Goal: Information Seeking & Learning: Learn about a topic

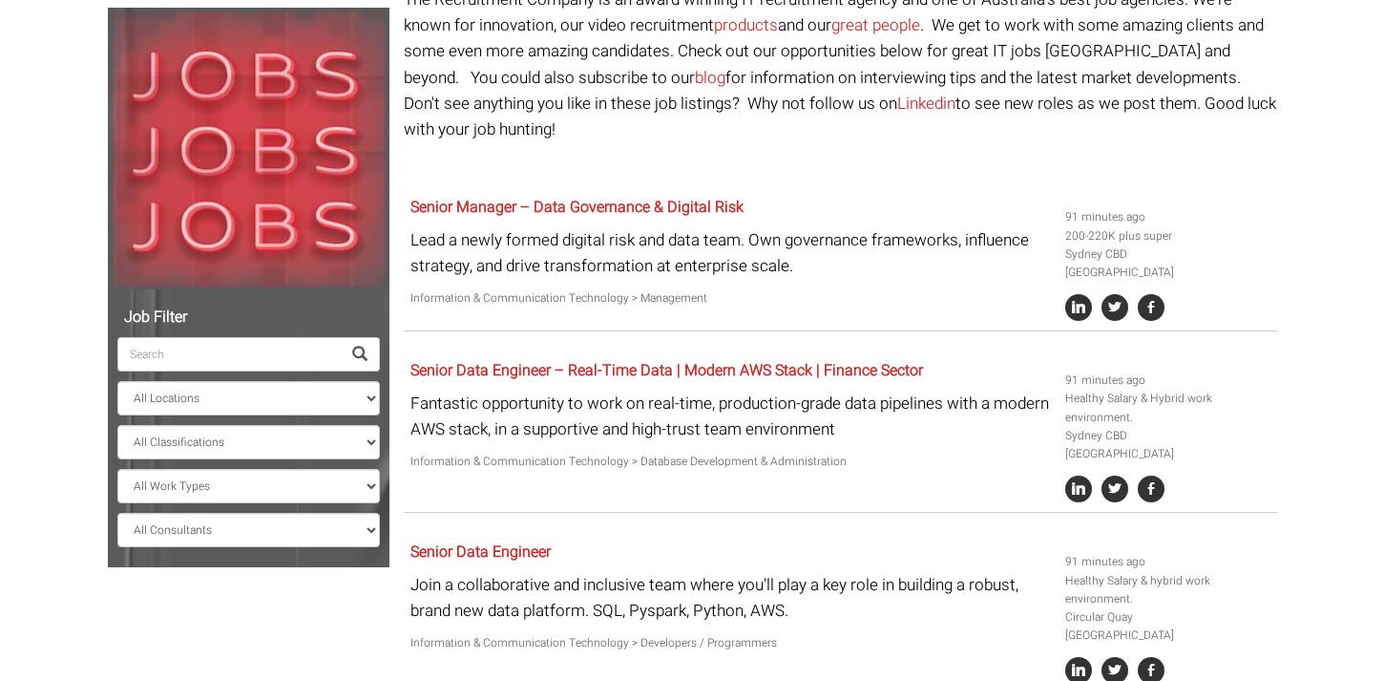
scroll to position [208, 0]
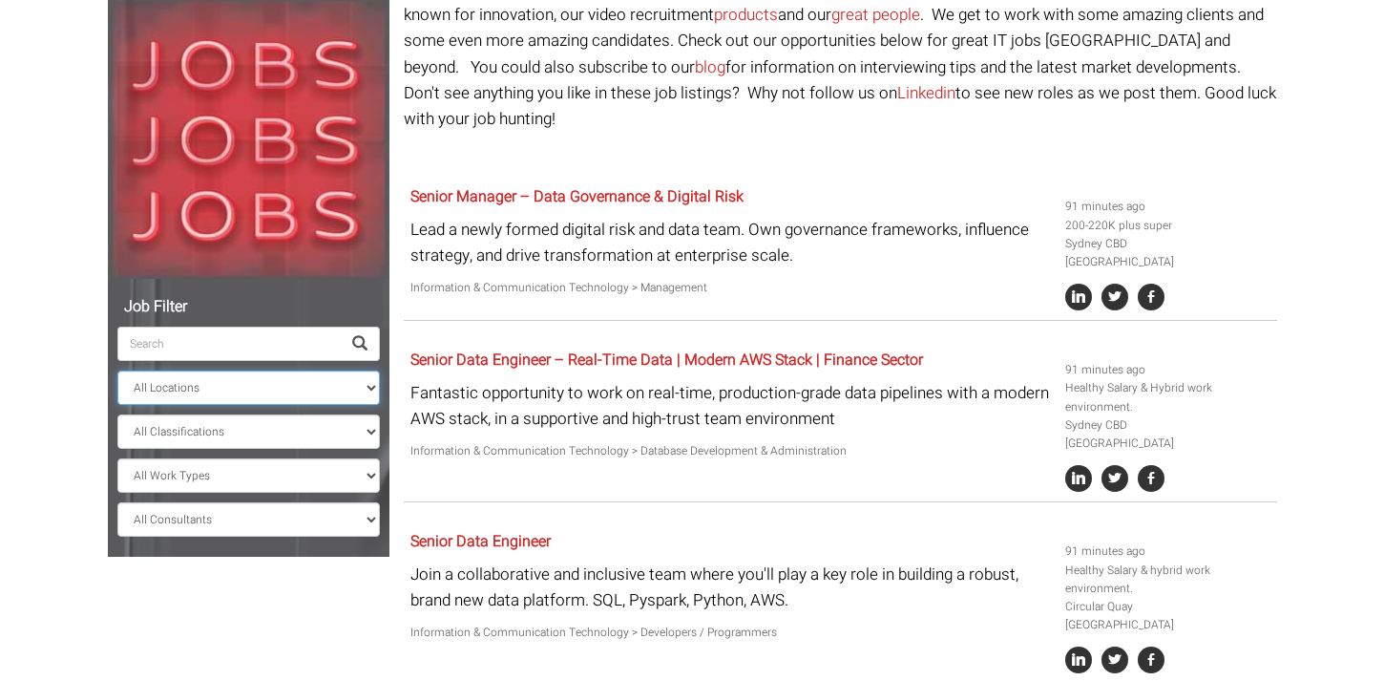
click at [337, 386] on select "All Locations [GEOGRAPHIC_DATA] [GEOGRAPHIC_DATA] [GEOGRAPHIC_DATA] [GEOGRAPHIC…" at bounding box center [248, 387] width 262 height 34
click at [117, 370] on select "All Locations [GEOGRAPHIC_DATA] [GEOGRAPHIC_DATA] [GEOGRAPHIC_DATA] [GEOGRAPHIC…" at bounding box center [248, 387] width 262 height 34
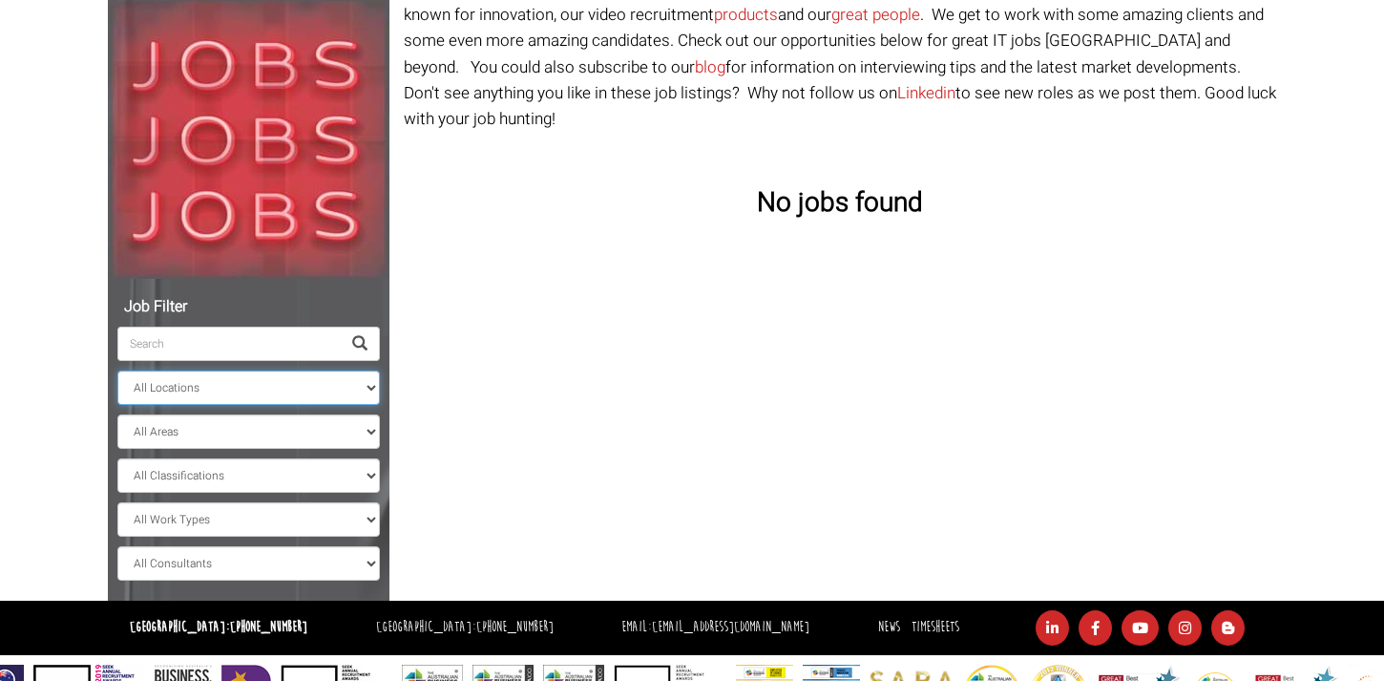
click at [336, 385] on select "All Locations [GEOGRAPHIC_DATA] [GEOGRAPHIC_DATA] [GEOGRAPHIC_DATA] [GEOGRAPHIC…" at bounding box center [248, 387] width 262 height 34
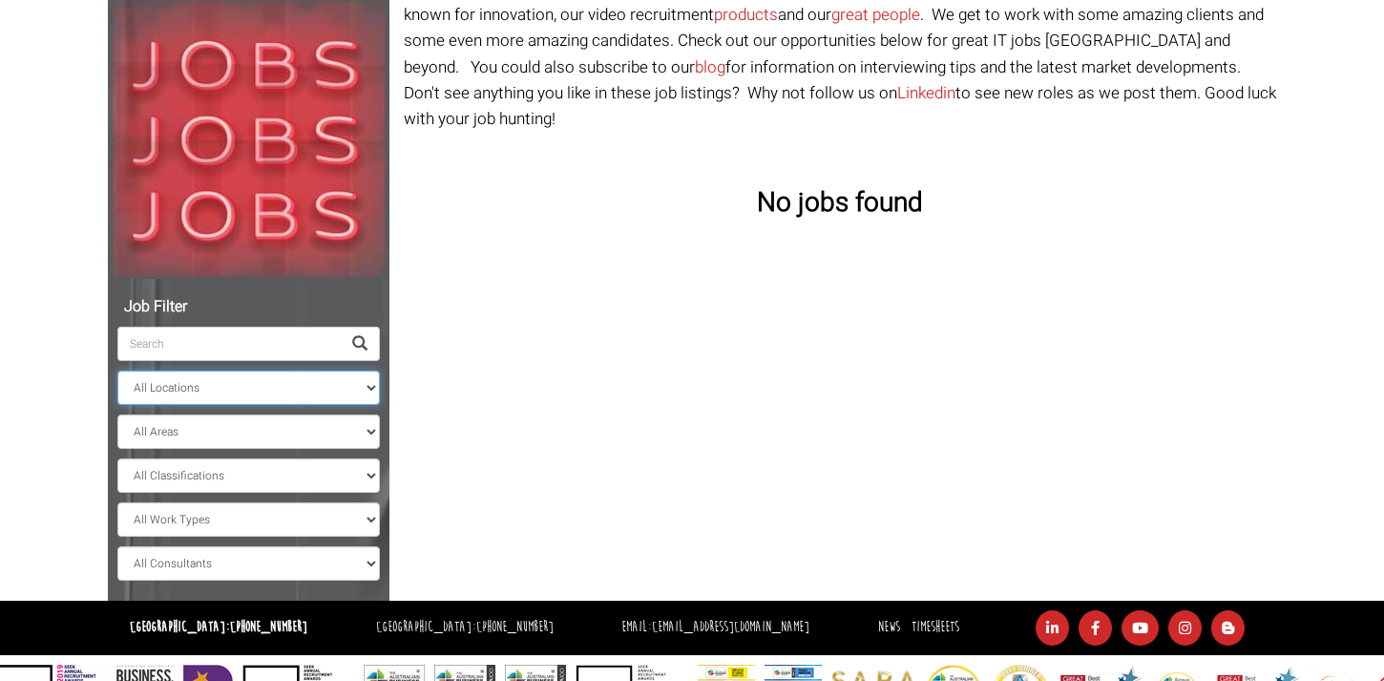
click at [117, 370] on select "All Locations [GEOGRAPHIC_DATA] [GEOGRAPHIC_DATA] [GEOGRAPHIC_DATA] [GEOGRAPHIC…" at bounding box center [248, 387] width 262 height 34
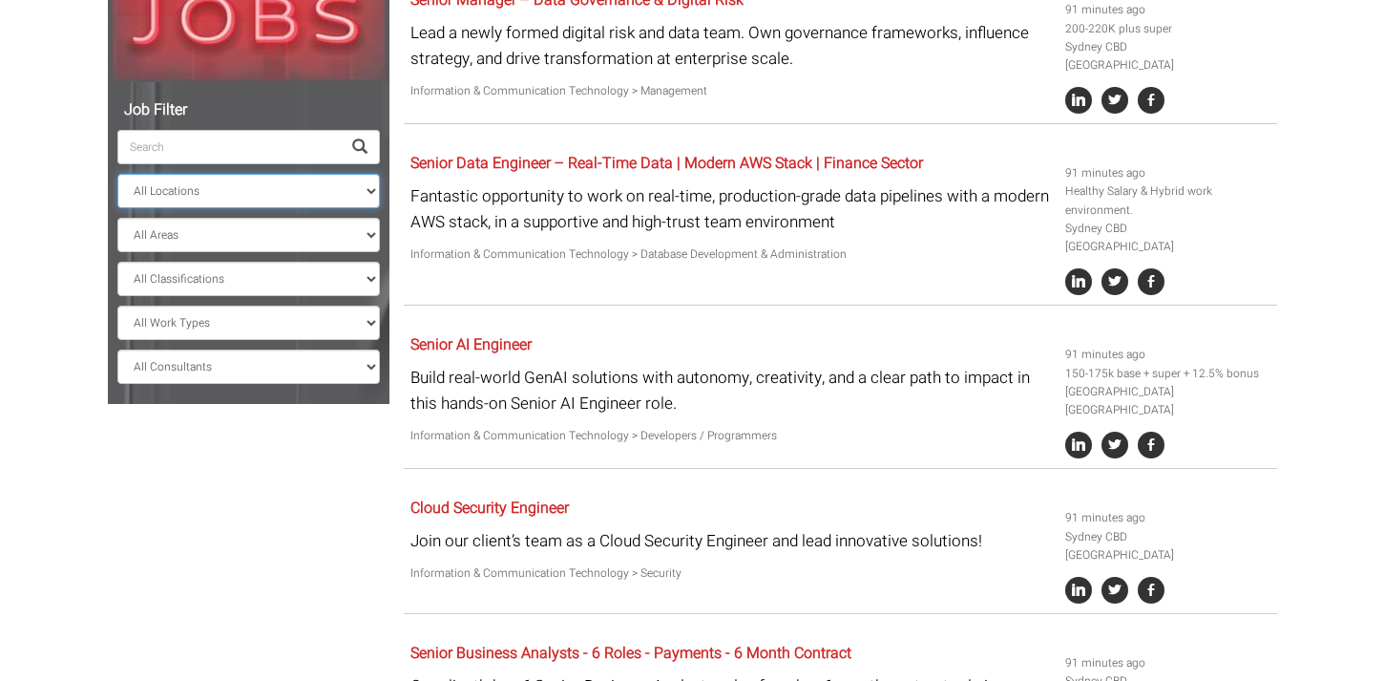
scroll to position [397, 0]
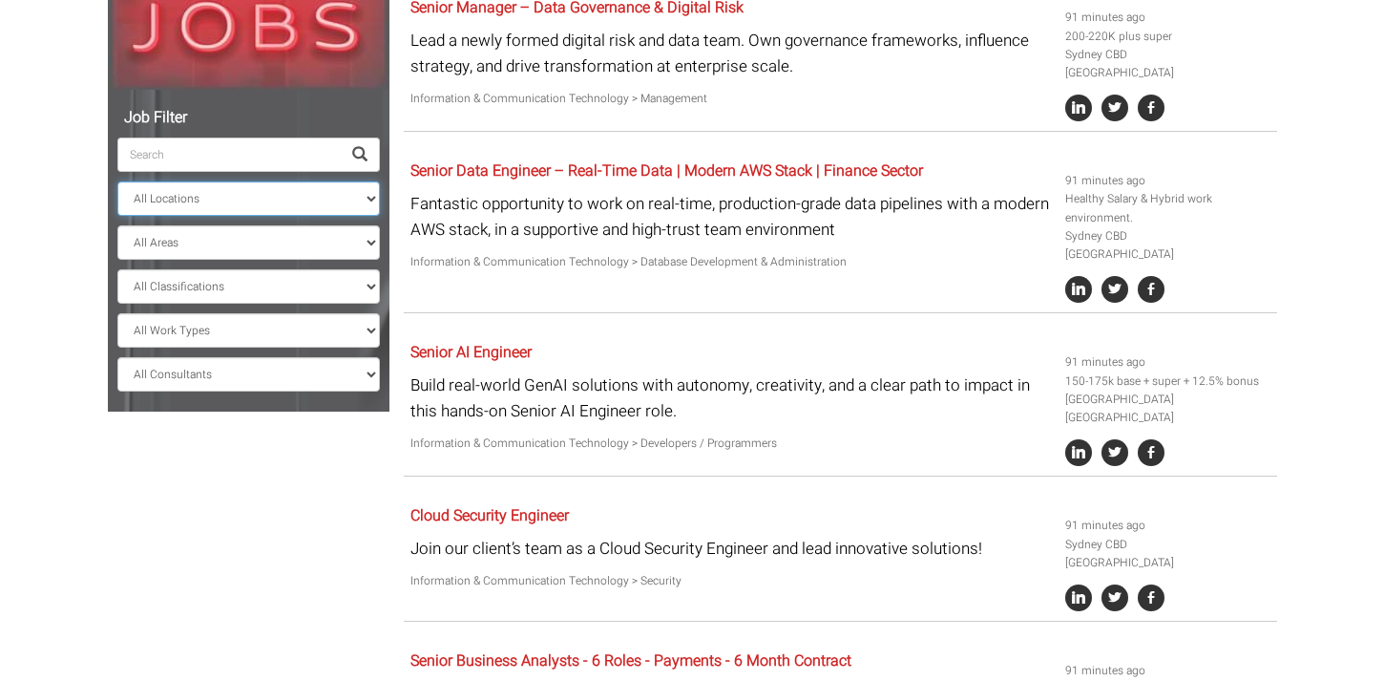
click at [304, 197] on select "All Locations [GEOGRAPHIC_DATA] [GEOGRAPHIC_DATA] [GEOGRAPHIC_DATA] [GEOGRAPHIC…" at bounding box center [248, 198] width 262 height 34
click at [117, 181] on select "All Locations [GEOGRAPHIC_DATA] [GEOGRAPHIC_DATA] [GEOGRAPHIC_DATA] [GEOGRAPHIC…" at bounding box center [248, 198] width 262 height 34
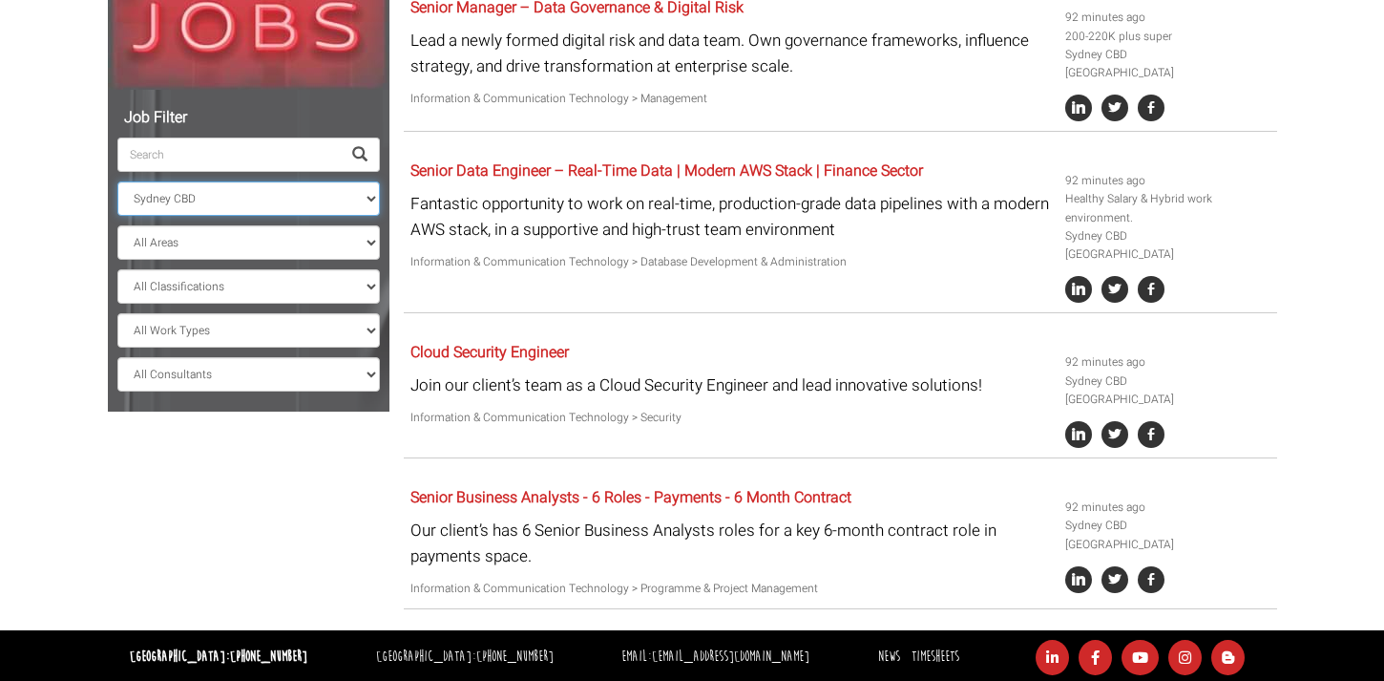
scroll to position [463, 0]
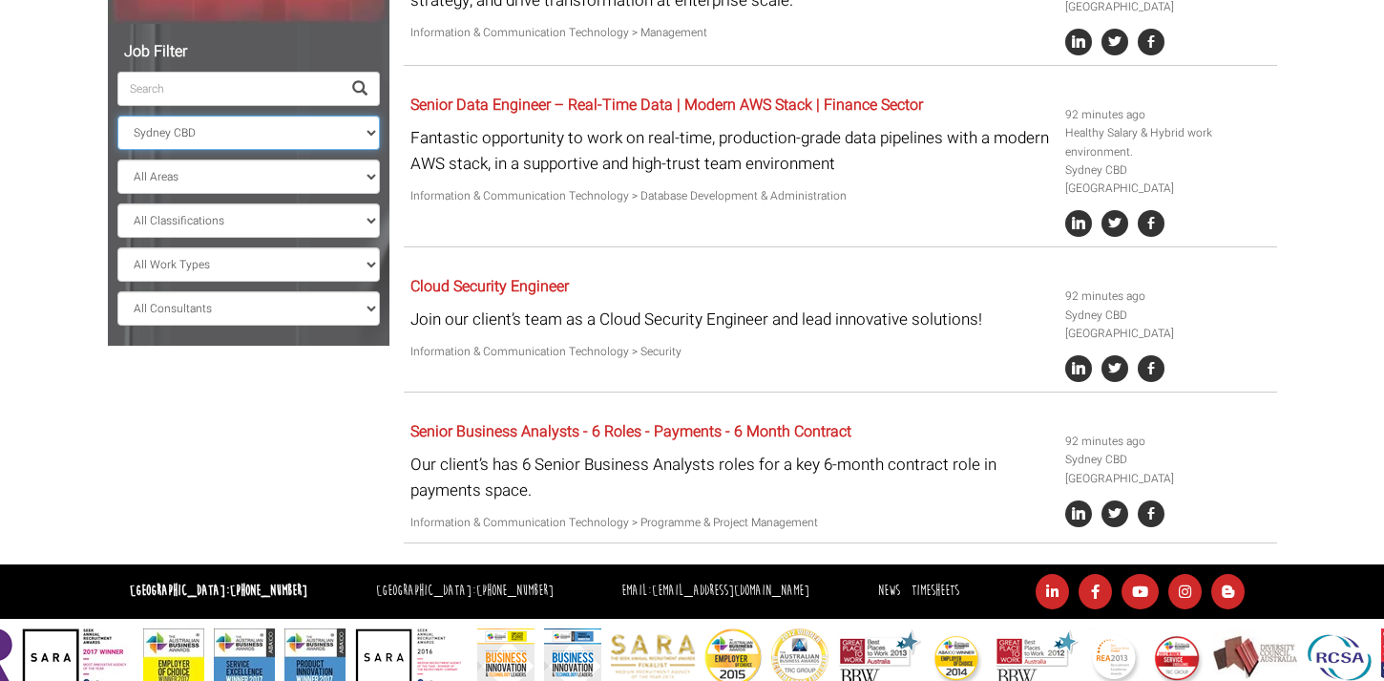
click at [273, 136] on select "All Locations [GEOGRAPHIC_DATA] [GEOGRAPHIC_DATA] [GEOGRAPHIC_DATA] [GEOGRAPHIC…" at bounding box center [248, 132] width 262 height 34
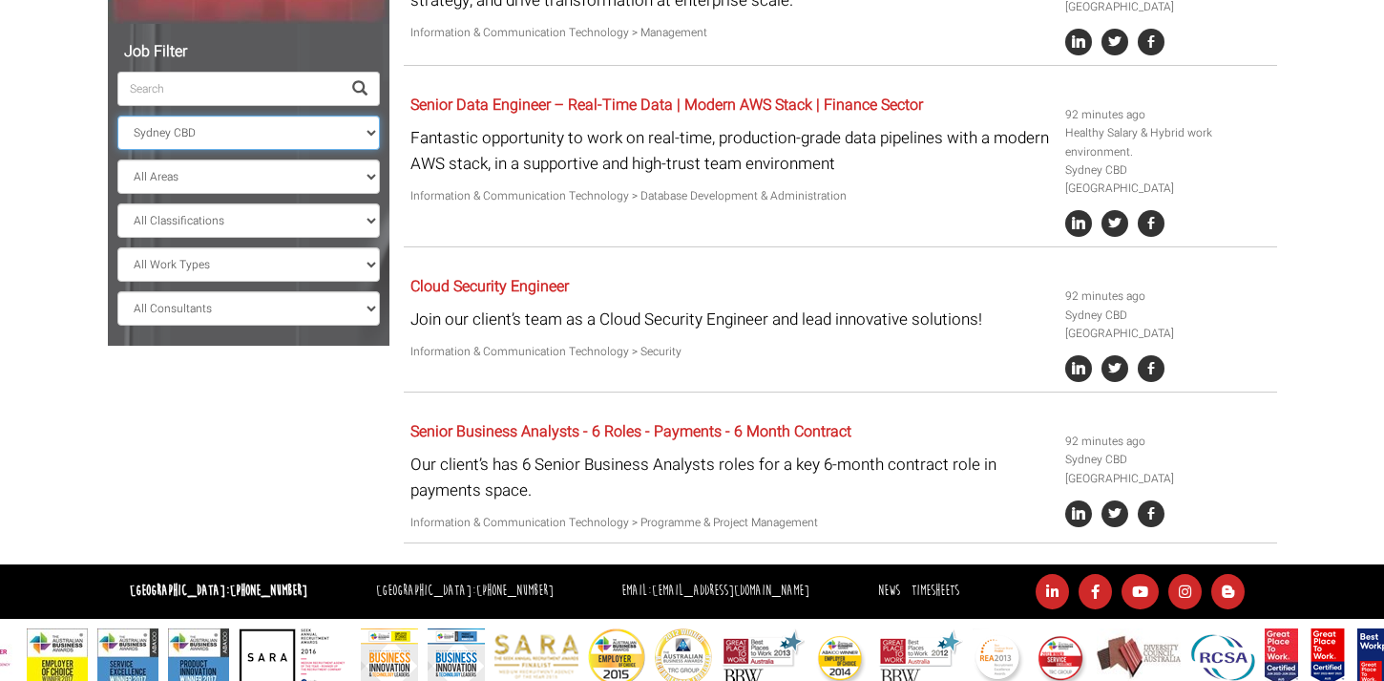
click at [117, 150] on select "All Locations [GEOGRAPHIC_DATA] [GEOGRAPHIC_DATA] [GEOGRAPHIC_DATA] [GEOGRAPHIC…" at bounding box center [248, 132] width 262 height 34
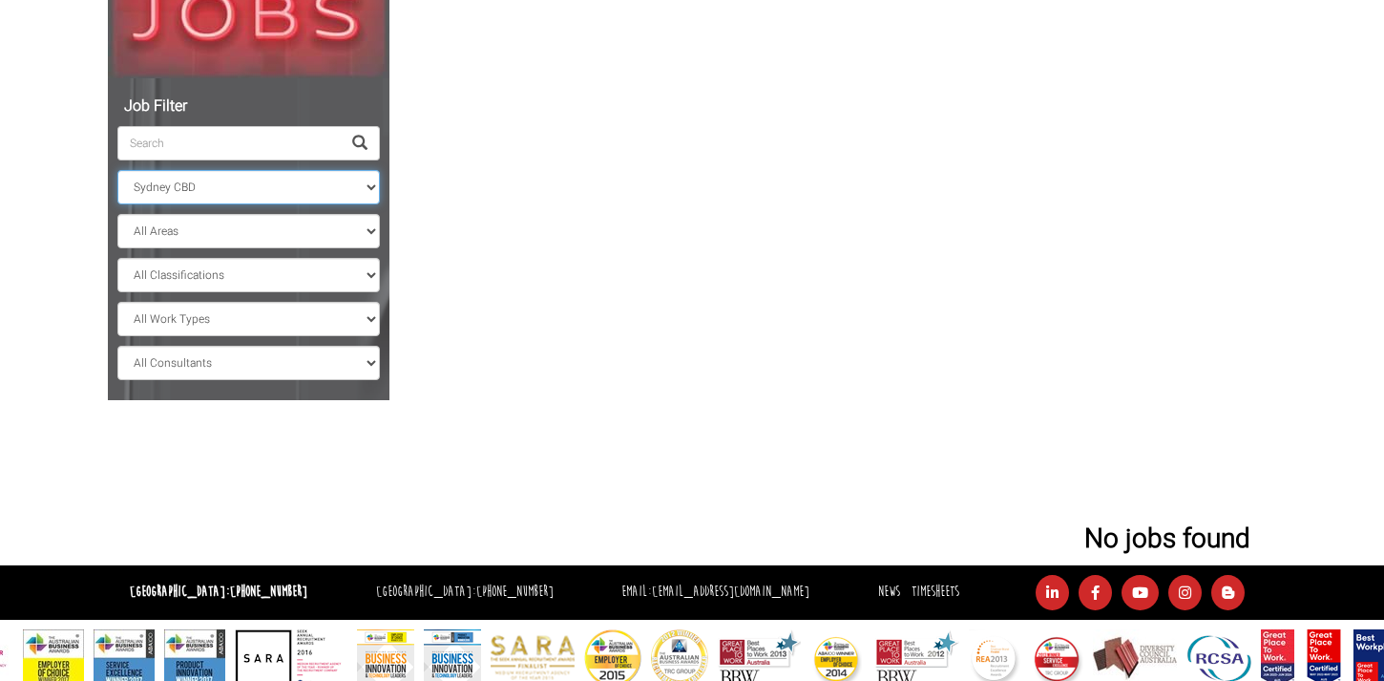
scroll to position [267, 0]
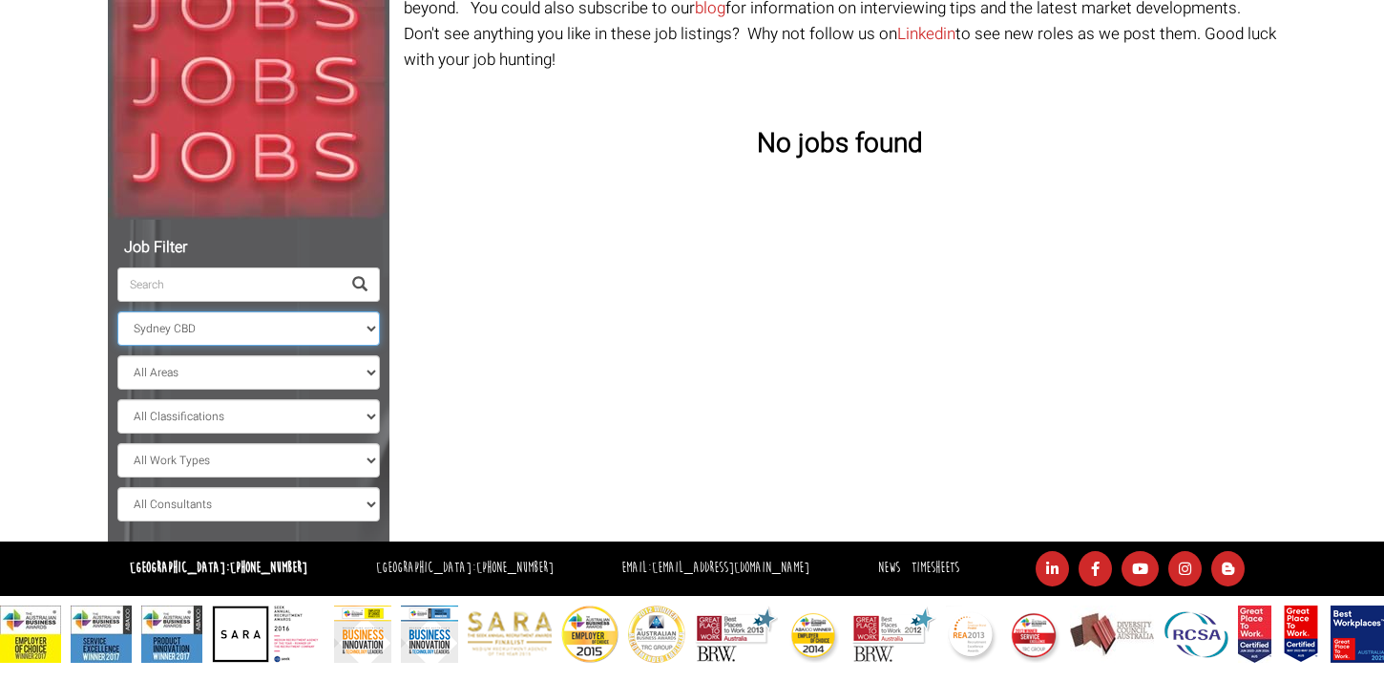
click at [239, 326] on select "All Locations [GEOGRAPHIC_DATA] [GEOGRAPHIC_DATA] [GEOGRAPHIC_DATA] [GEOGRAPHIC…" at bounding box center [248, 328] width 262 height 34
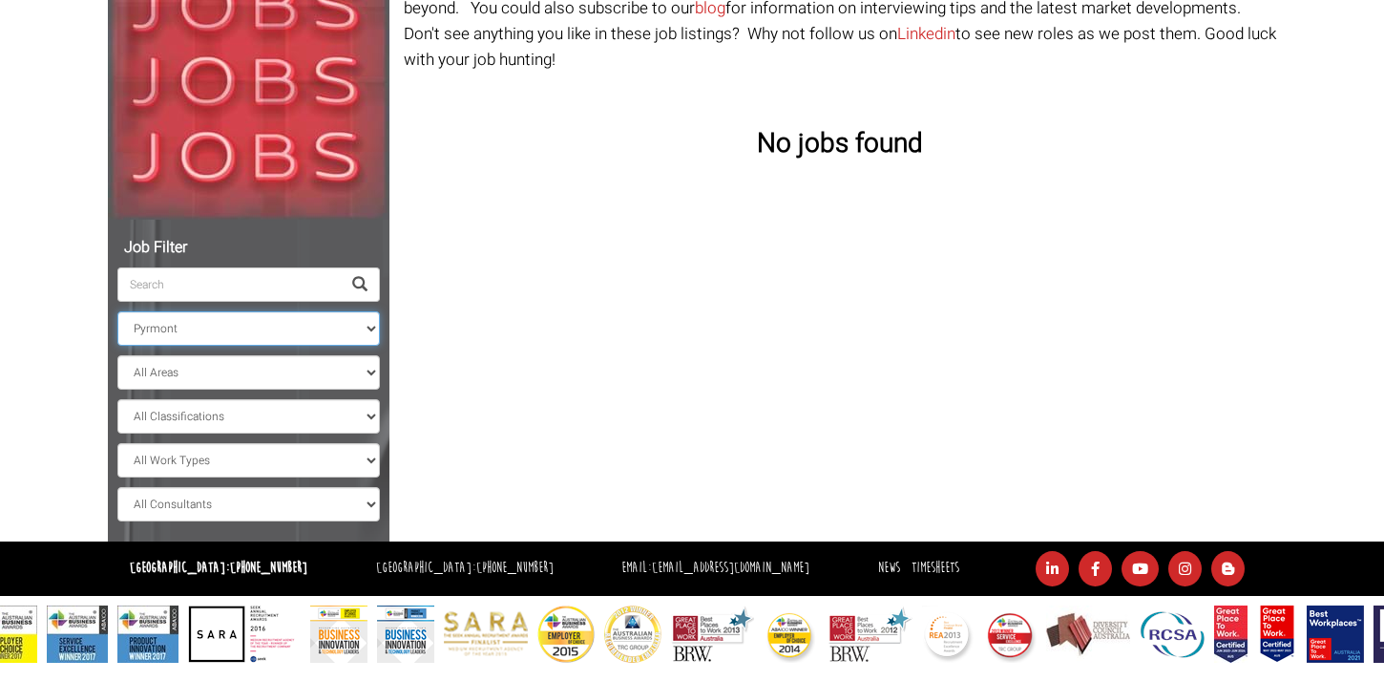
click at [117, 311] on select "All Locations [GEOGRAPHIC_DATA] [GEOGRAPHIC_DATA] [GEOGRAPHIC_DATA] [GEOGRAPHIC…" at bounding box center [248, 328] width 262 height 34
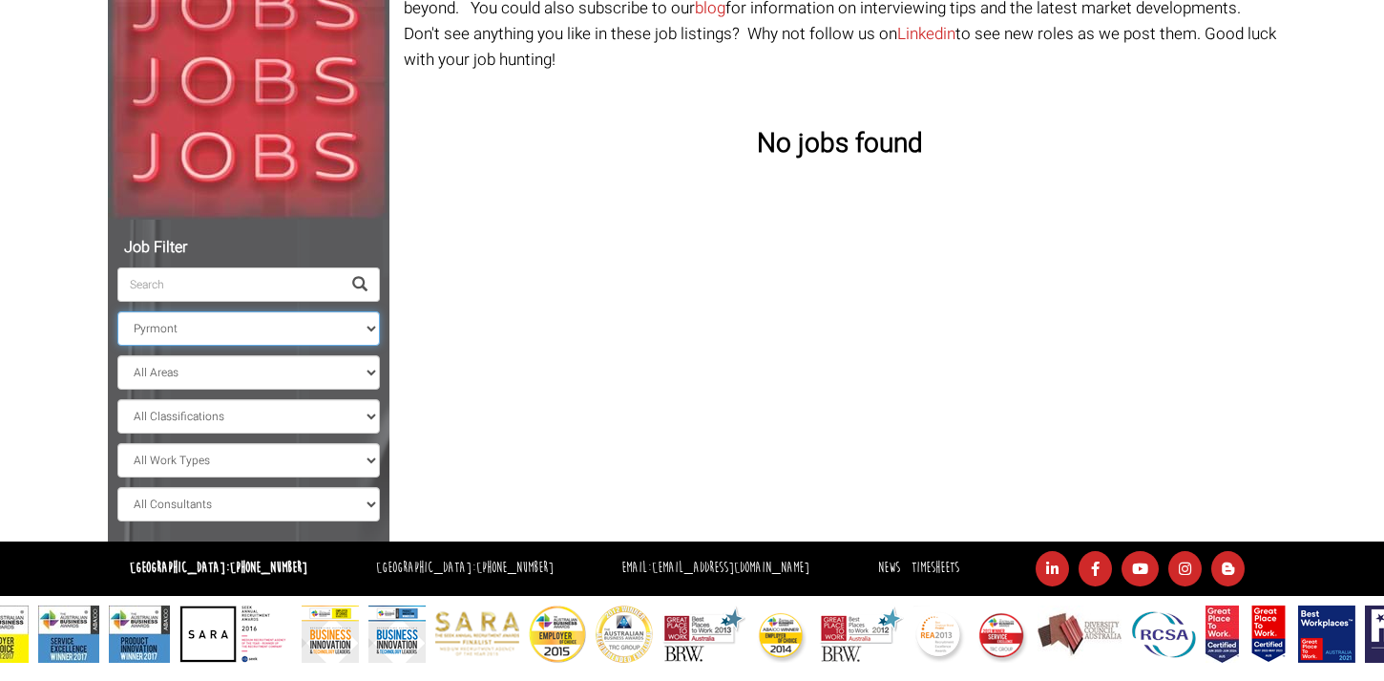
click at [223, 317] on select "All Locations [GEOGRAPHIC_DATA] [GEOGRAPHIC_DATA] [GEOGRAPHIC_DATA] [GEOGRAPHIC…" at bounding box center [248, 328] width 262 height 34
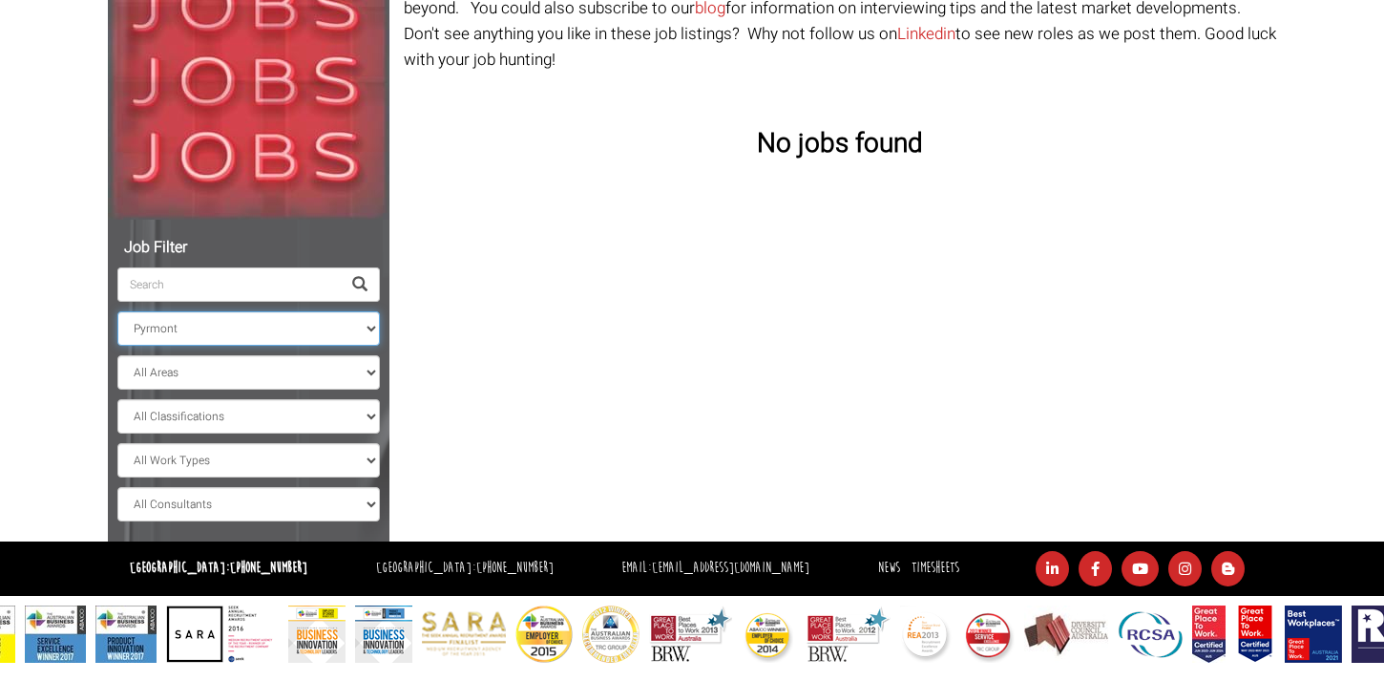
click at [117, 311] on select "All Locations [GEOGRAPHIC_DATA] [GEOGRAPHIC_DATA] [GEOGRAPHIC_DATA] [GEOGRAPHIC…" at bounding box center [248, 328] width 262 height 34
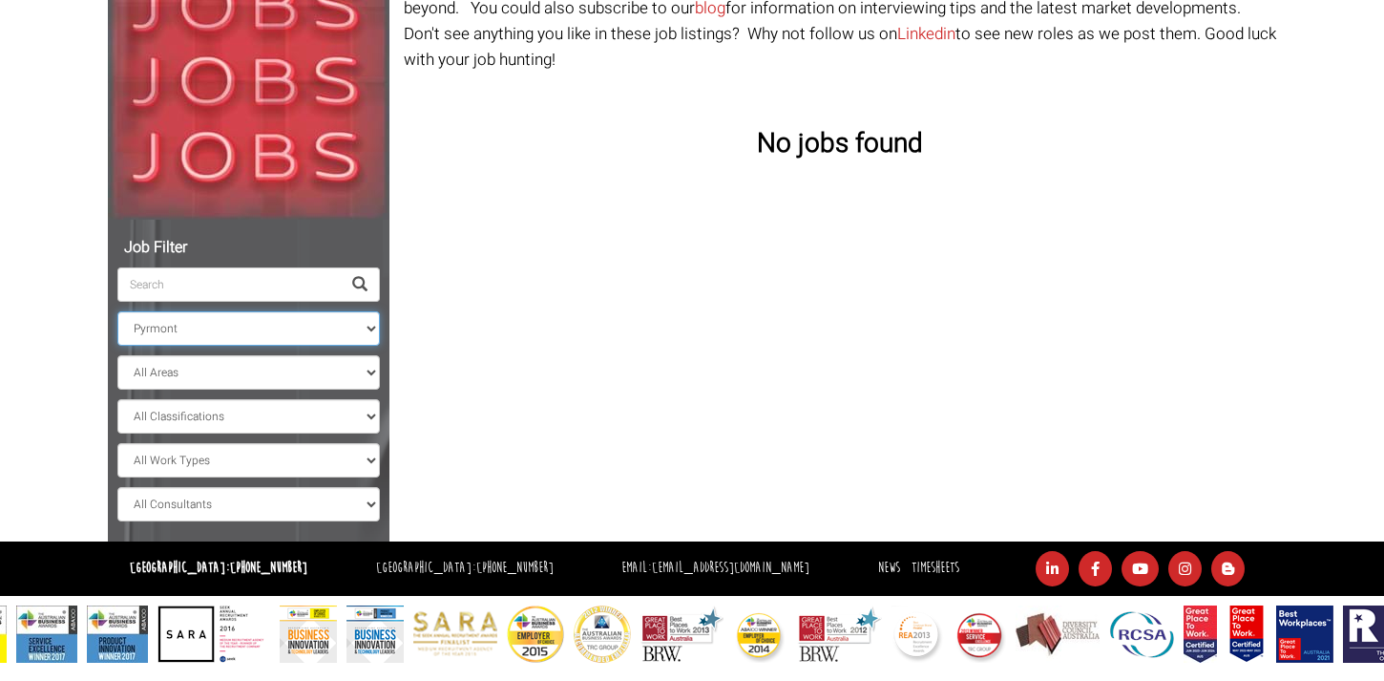
click at [223, 325] on select "All Locations [GEOGRAPHIC_DATA] [GEOGRAPHIC_DATA] [GEOGRAPHIC_DATA] [GEOGRAPHIC…" at bounding box center [248, 328] width 262 height 34
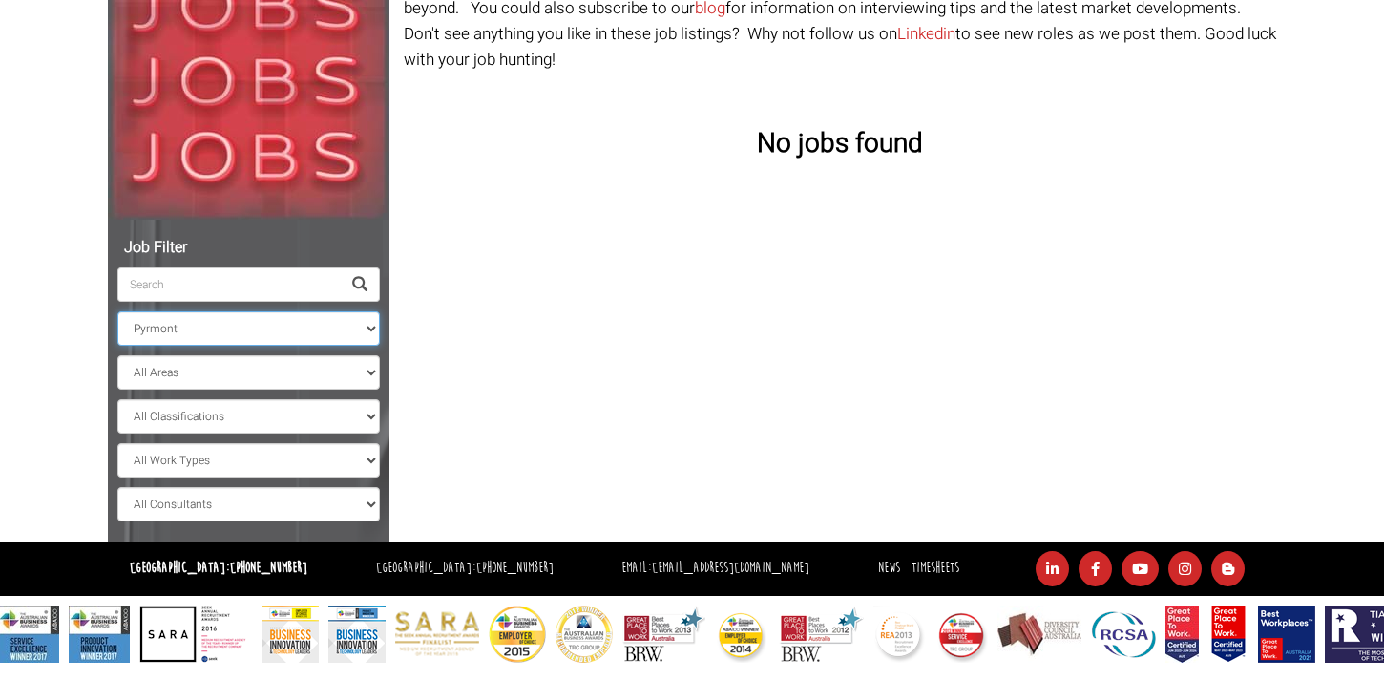
click at [117, 311] on select "All Locations [GEOGRAPHIC_DATA] [GEOGRAPHIC_DATA] [GEOGRAPHIC_DATA] [GEOGRAPHIC…" at bounding box center [248, 328] width 262 height 34
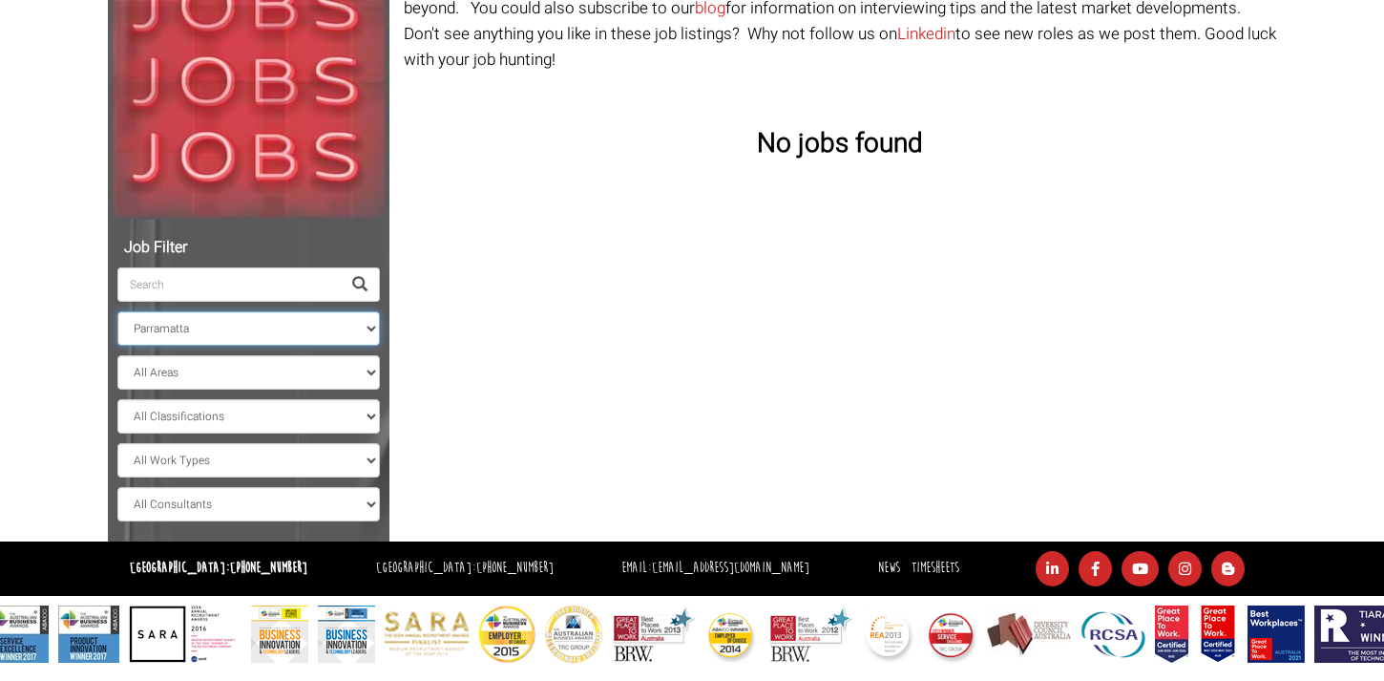
click at [222, 325] on select "All Locations [GEOGRAPHIC_DATA] [GEOGRAPHIC_DATA] [GEOGRAPHIC_DATA] [GEOGRAPHIC…" at bounding box center [248, 328] width 262 height 34
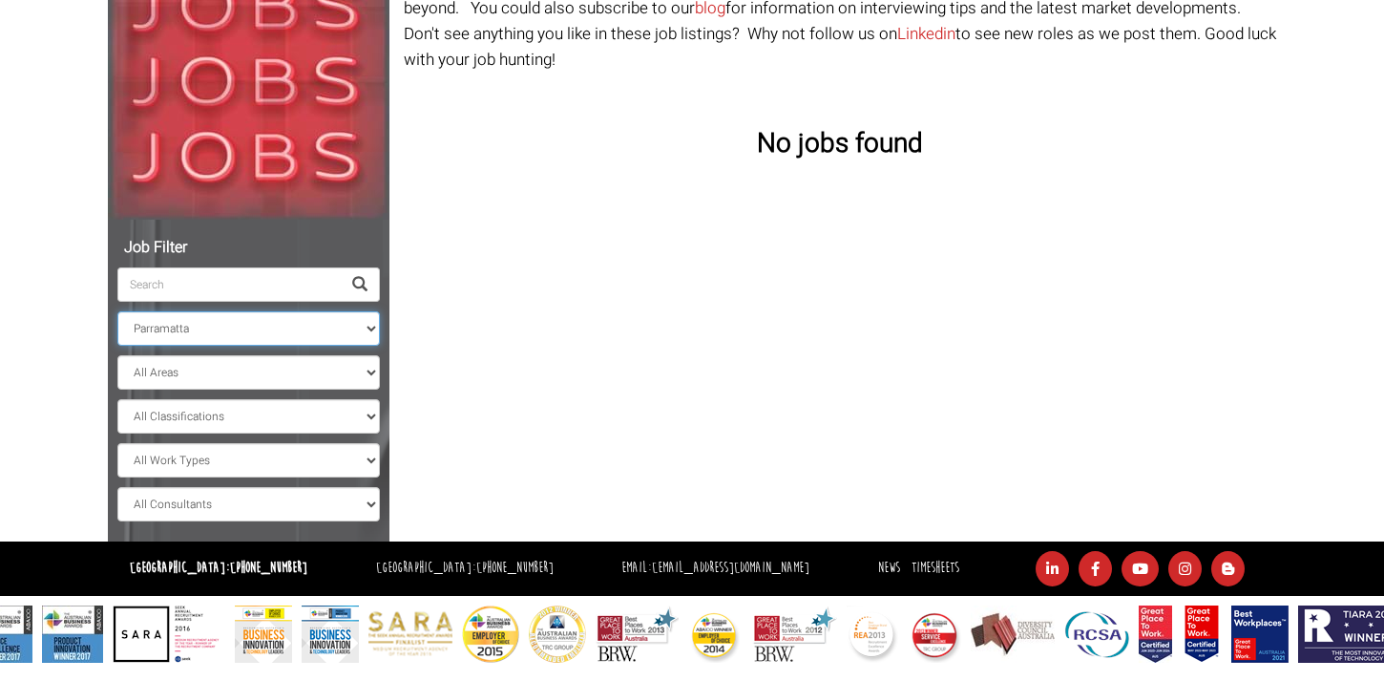
select select "[GEOGRAPHIC_DATA]"
click at [117, 311] on select "All Locations [GEOGRAPHIC_DATA] [GEOGRAPHIC_DATA] [GEOGRAPHIC_DATA] [GEOGRAPHIC…" at bounding box center [248, 328] width 262 height 34
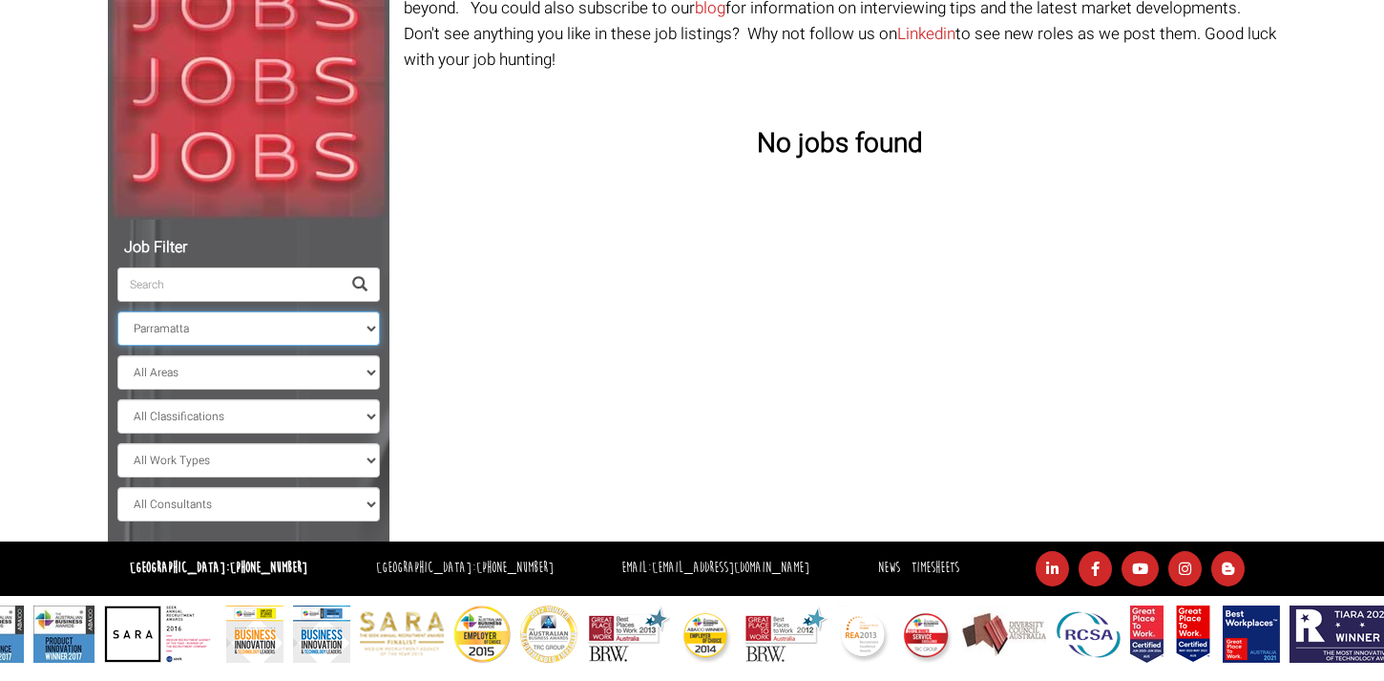
click at [217, 326] on select "All Locations [GEOGRAPHIC_DATA] [GEOGRAPHIC_DATA] [GEOGRAPHIC_DATA] [GEOGRAPHIC…" at bounding box center [248, 328] width 262 height 34
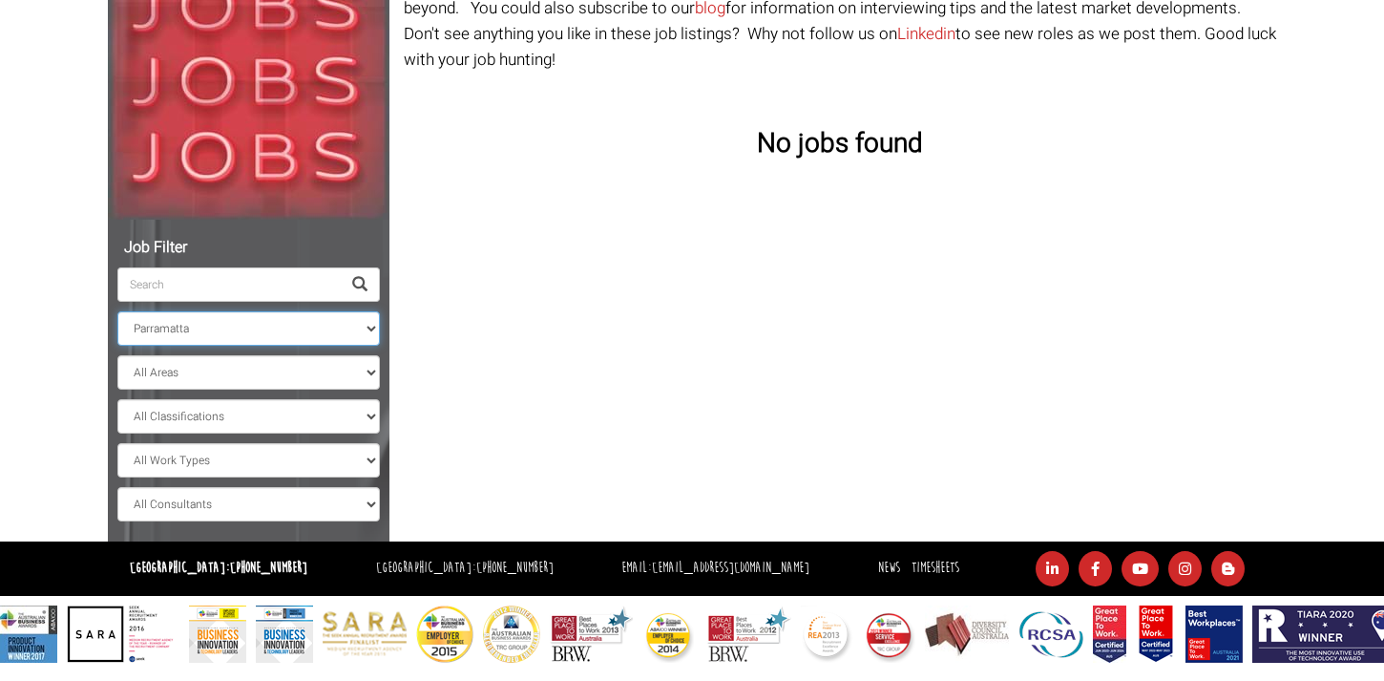
select select
click at [117, 311] on select "All Locations [GEOGRAPHIC_DATA] [GEOGRAPHIC_DATA] [GEOGRAPHIC_DATA] [GEOGRAPHIC…" at bounding box center [248, 328] width 262 height 34
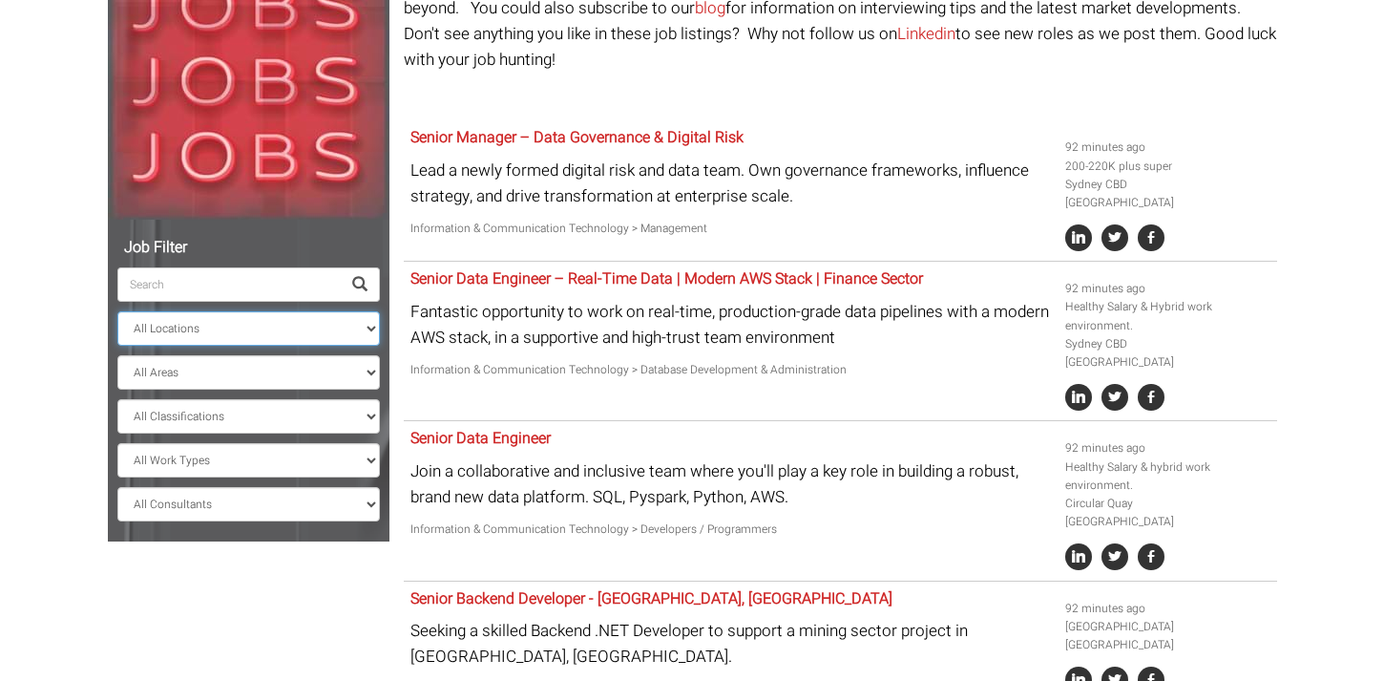
scroll to position [463, 0]
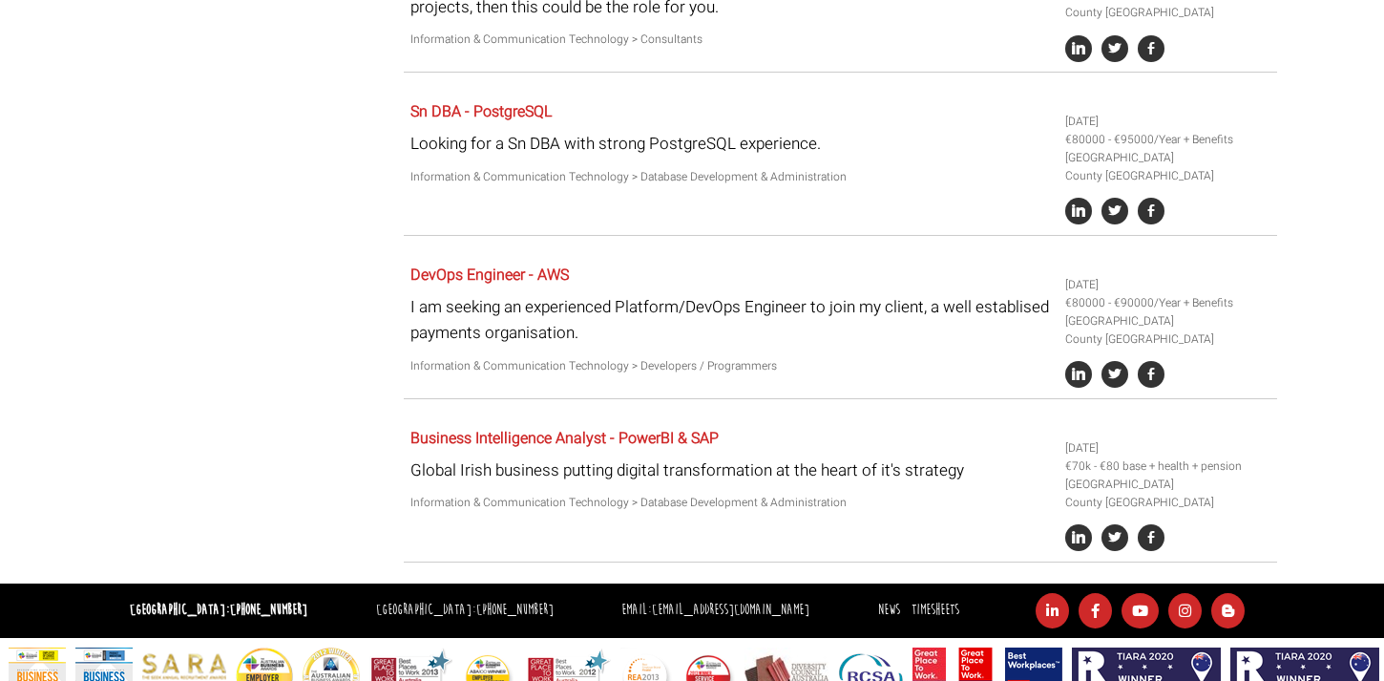
scroll to position [2450, 0]
